Goal: Task Accomplishment & Management: Manage account settings

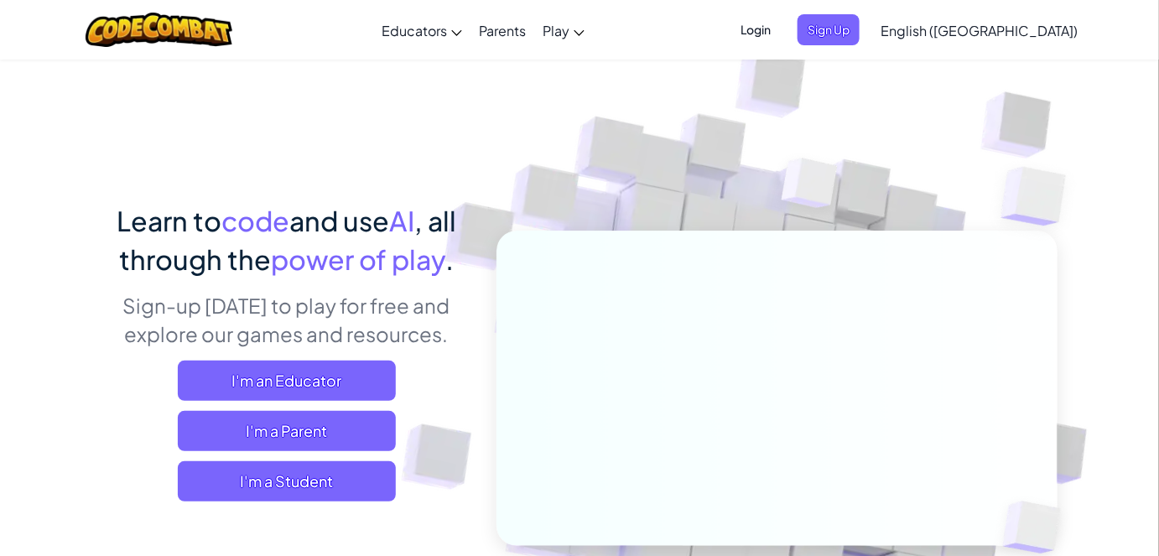
click at [781, 34] on span "Login" at bounding box center [755, 29] width 50 height 31
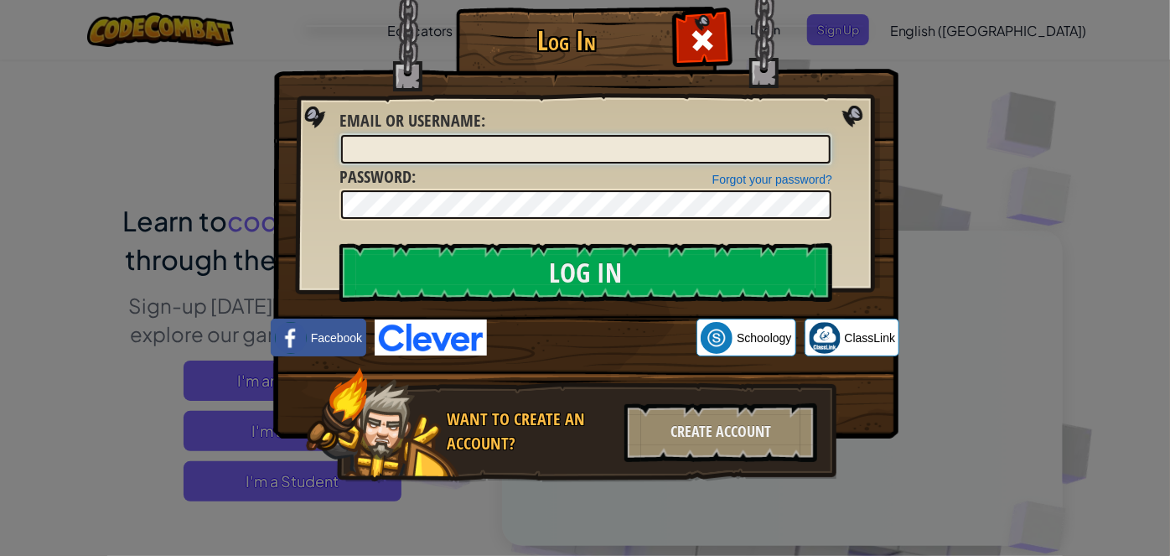
click at [565, 148] on input "Email or Username :" at bounding box center [586, 149] width 490 height 29
type input "alexz23"
click at [340, 243] on input "Log In" at bounding box center [586, 272] width 493 height 59
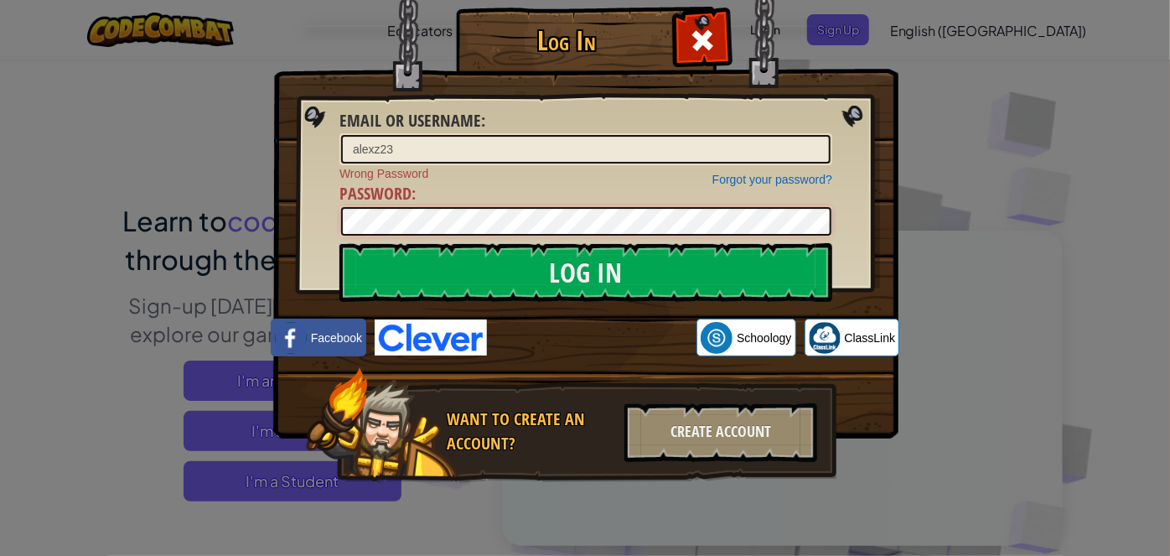
click at [340, 243] on input "Log In" at bounding box center [586, 272] width 493 height 59
